Goal: Task Accomplishment & Management: Manage account settings

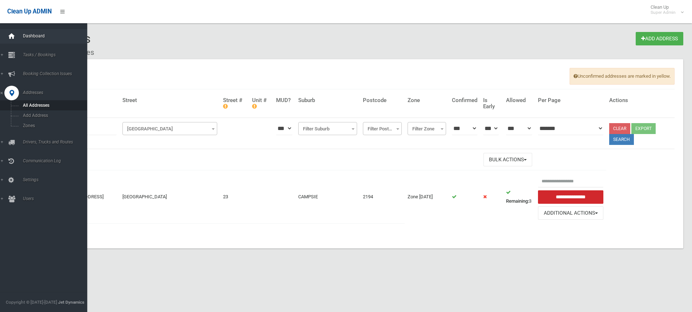
click at [14, 34] on icon at bounding box center [12, 36] width 8 height 15
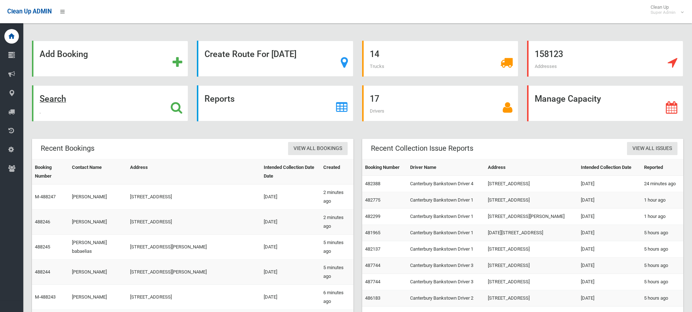
click at [169, 105] on div "Search" at bounding box center [110, 103] width 156 height 36
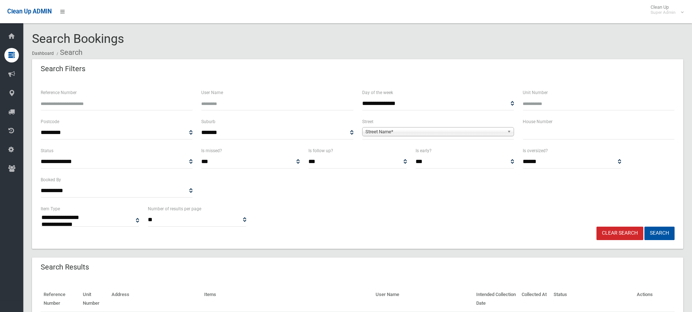
select select
click at [104, 103] on input "Reference Number" at bounding box center [117, 103] width 152 height 13
type input "******"
click at [645, 227] on button "Search" at bounding box center [660, 233] width 30 height 13
select select
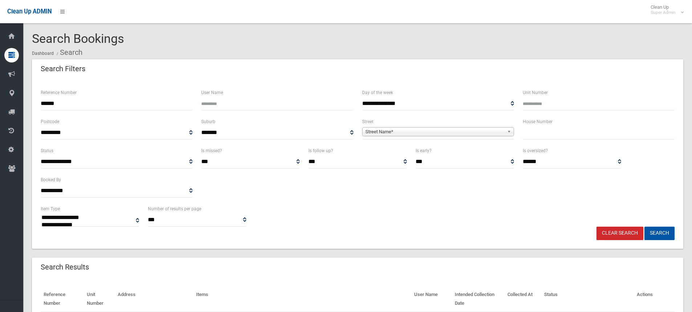
scroll to position [60, 0]
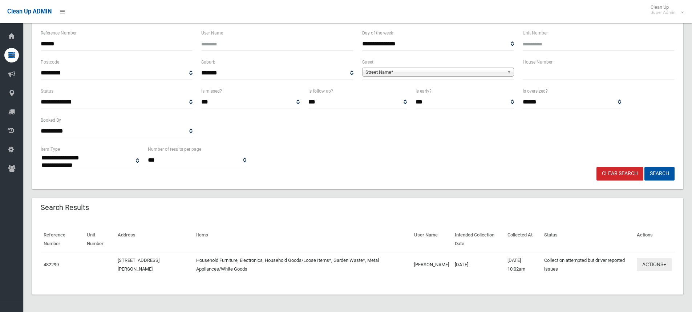
click at [651, 265] on button "Actions" at bounding box center [654, 264] width 35 height 13
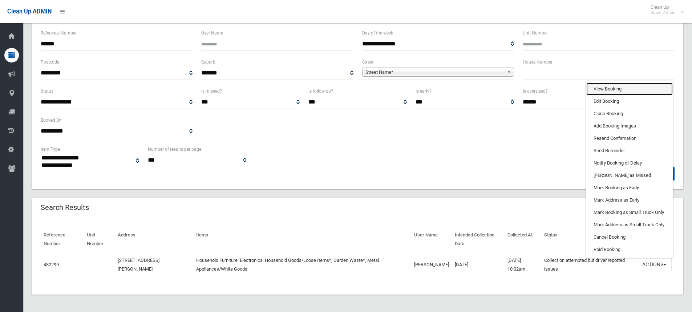
click at [617, 89] on link "View Booking" at bounding box center [630, 89] width 87 height 12
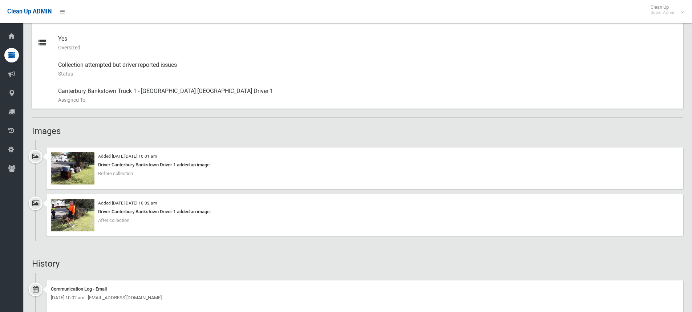
scroll to position [364, 0]
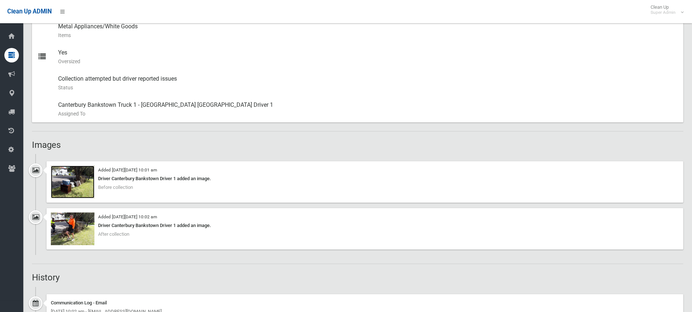
click at [73, 186] on img at bounding box center [73, 182] width 44 height 33
click at [76, 217] on img at bounding box center [73, 229] width 44 height 33
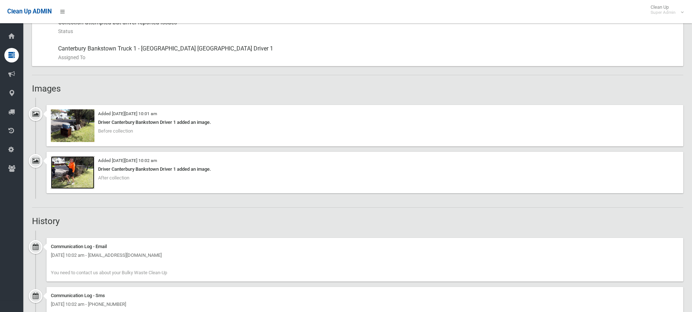
scroll to position [436, 0]
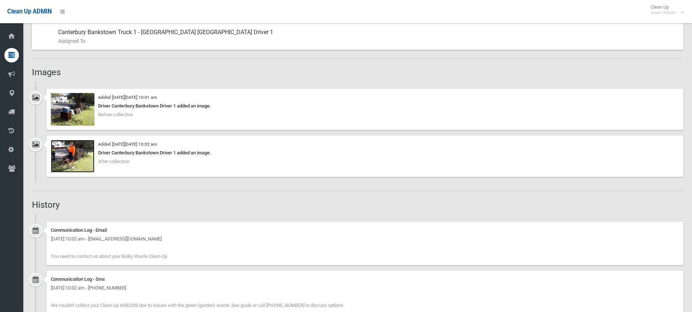
click at [76, 156] on img at bounding box center [73, 156] width 44 height 33
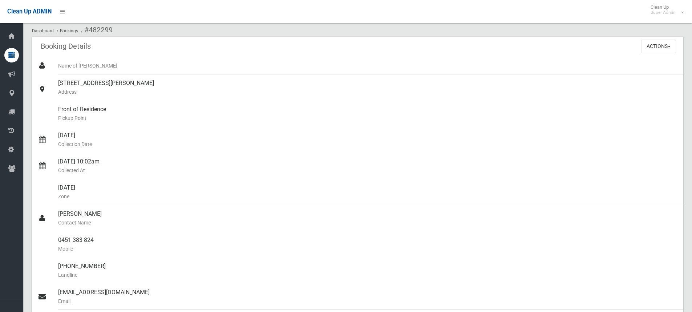
scroll to position [0, 0]
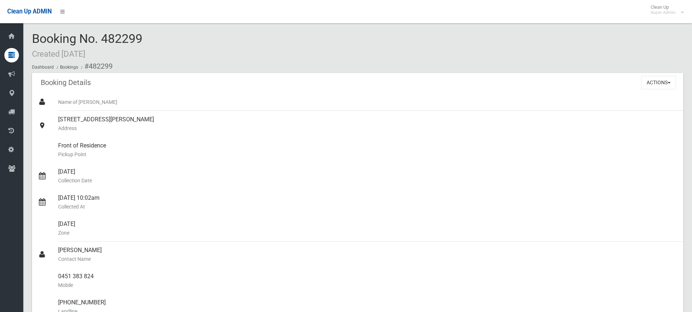
drag, startPoint x: 33, startPoint y: 37, endPoint x: 156, endPoint y: 36, distance: 122.9
click at [156, 36] on div "Booking No. 482299 Created 31/08/2025 Dashboard Bookings #482299" at bounding box center [358, 52] width 652 height 41
copy span "Booking No. 482299"
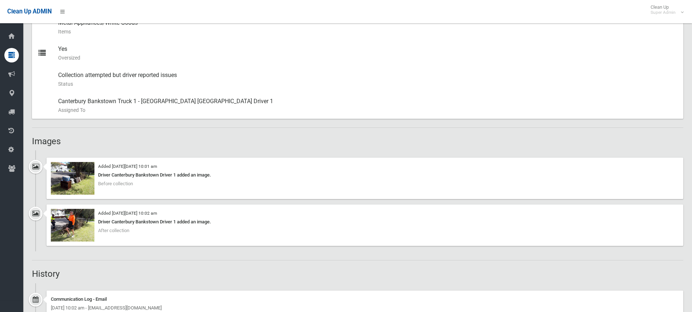
scroll to position [545, 0]
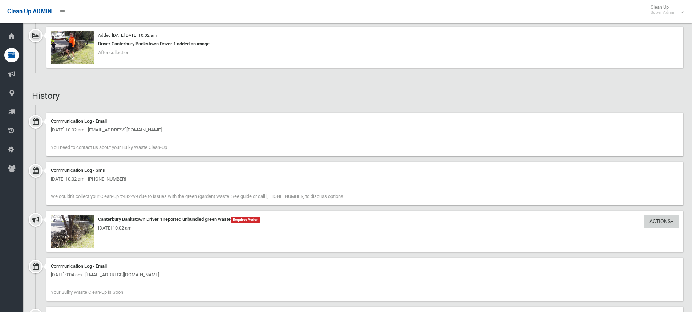
click at [670, 222] on button "Actions" at bounding box center [661, 221] width 35 height 13
click at [614, 238] on link "Take Action" at bounding box center [637, 237] width 87 height 12
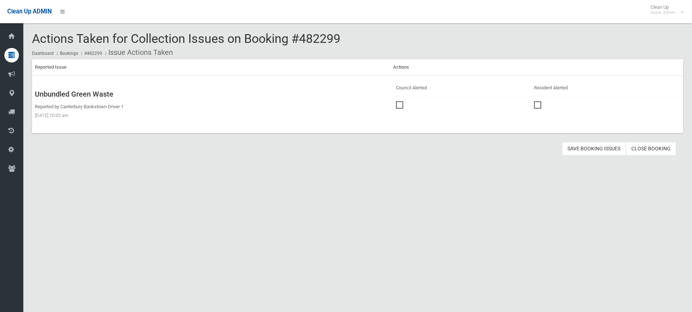
click at [398, 101] on span at bounding box center [401, 101] width 11 height 0
click at [595, 148] on button "Save Booking Issues" at bounding box center [594, 148] width 64 height 13
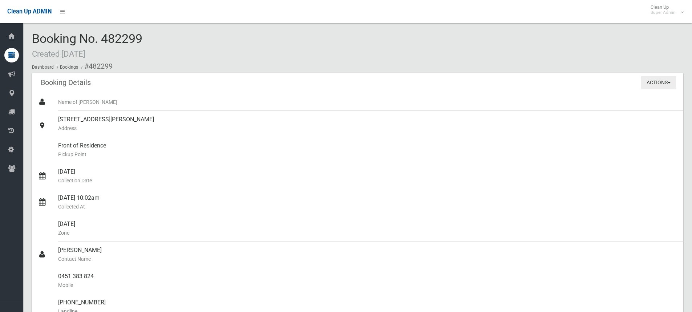
click at [657, 80] on button "Actions" at bounding box center [659, 82] width 35 height 13
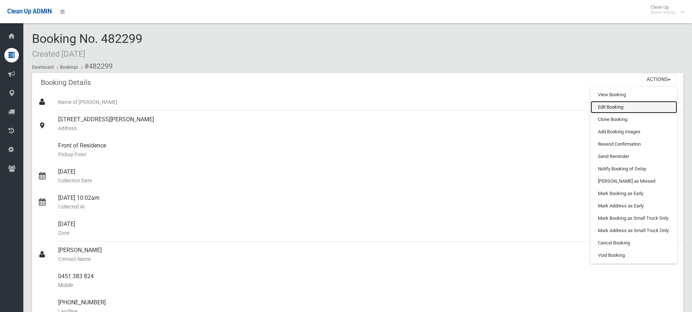
click at [606, 108] on link "Edit Booking" at bounding box center [634, 107] width 87 height 12
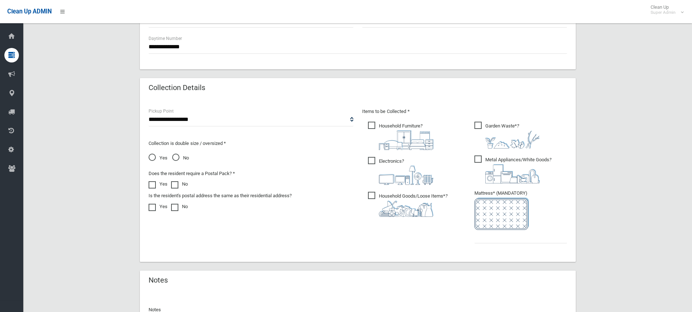
scroll to position [403, 0]
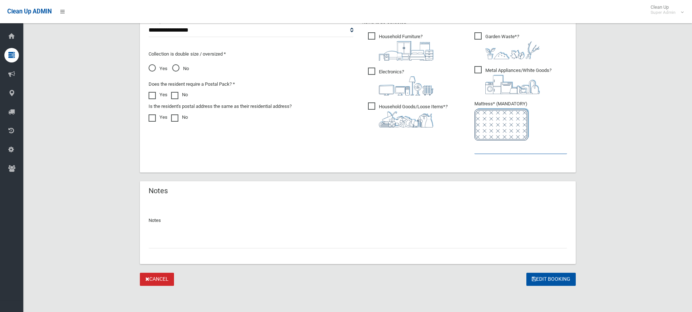
click at [492, 152] on input "text" at bounding box center [521, 147] width 93 height 13
type input "*"
click at [178, 244] on input "text" at bounding box center [358, 241] width 419 height 13
paste input "*******"
type input "**********"
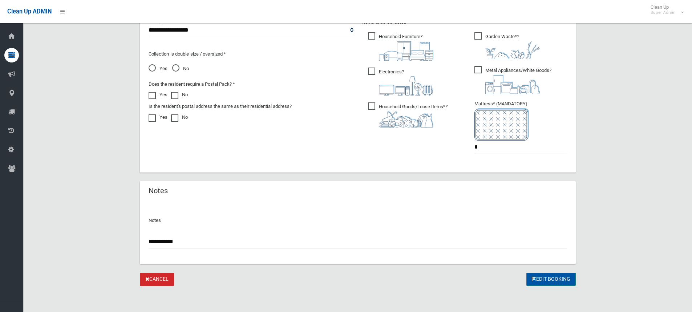
click at [535, 278] on icon "submit" at bounding box center [534, 279] width 4 height 5
